Goal: Find specific page/section: Find specific page/section

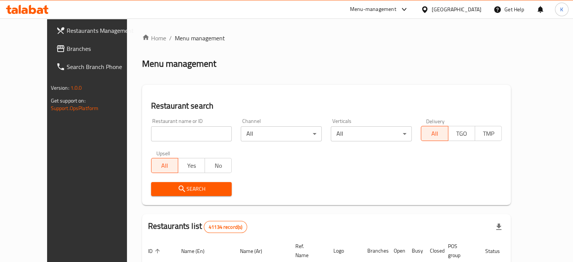
drag, startPoint x: 624, startPoint y: 0, endPoint x: 361, endPoint y: 70, distance: 271.9
click at [397, 11] on div "Menu-management" at bounding box center [373, 9] width 46 height 9
click at [397, 9] on div "Menu-management" at bounding box center [373, 9] width 46 height 9
click at [361, 51] on div "Agent Campaigns Center" at bounding box center [367, 50] width 57 height 8
